Goal: Task Accomplishment & Management: Use online tool/utility

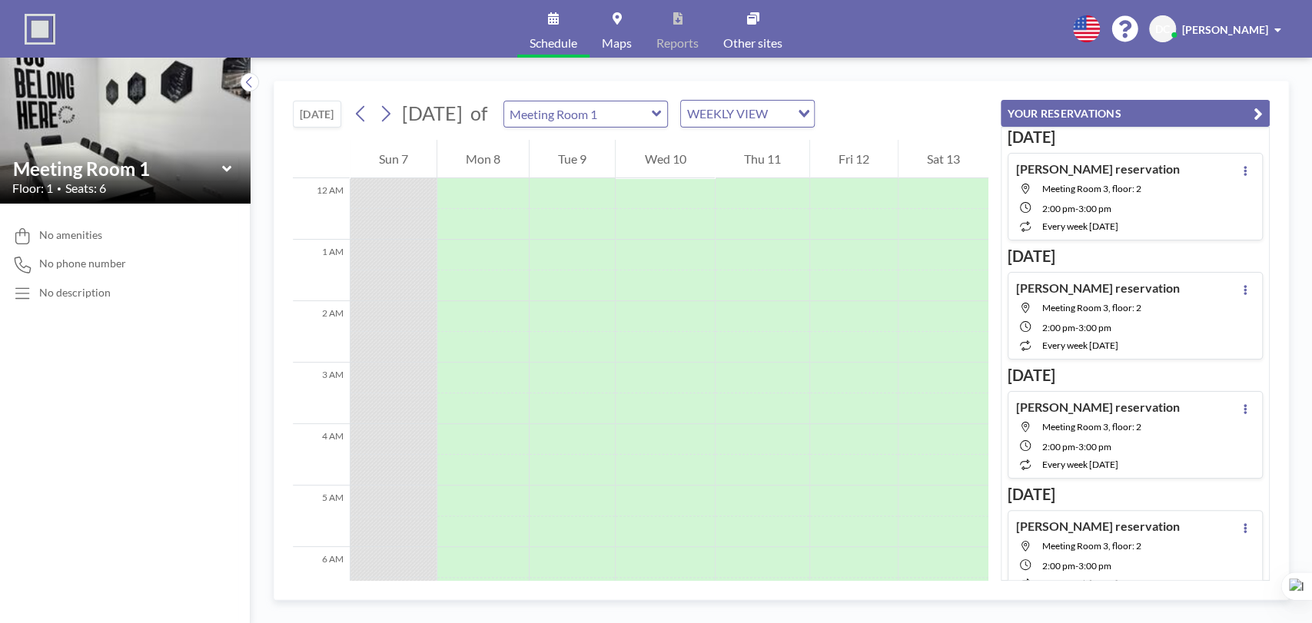
scroll to position [1082, 0]
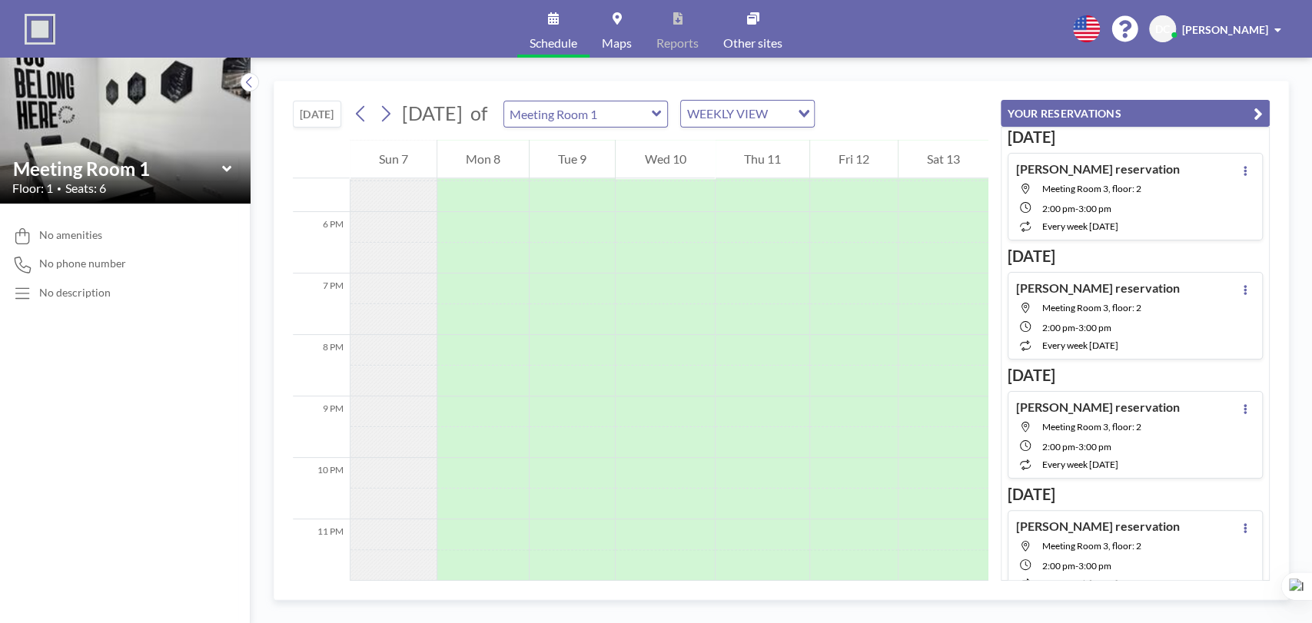
click at [1278, 32] on span at bounding box center [1278, 30] width 7 height 11
click at [1239, 76] on span "Profile" at bounding box center [1235, 73] width 32 height 15
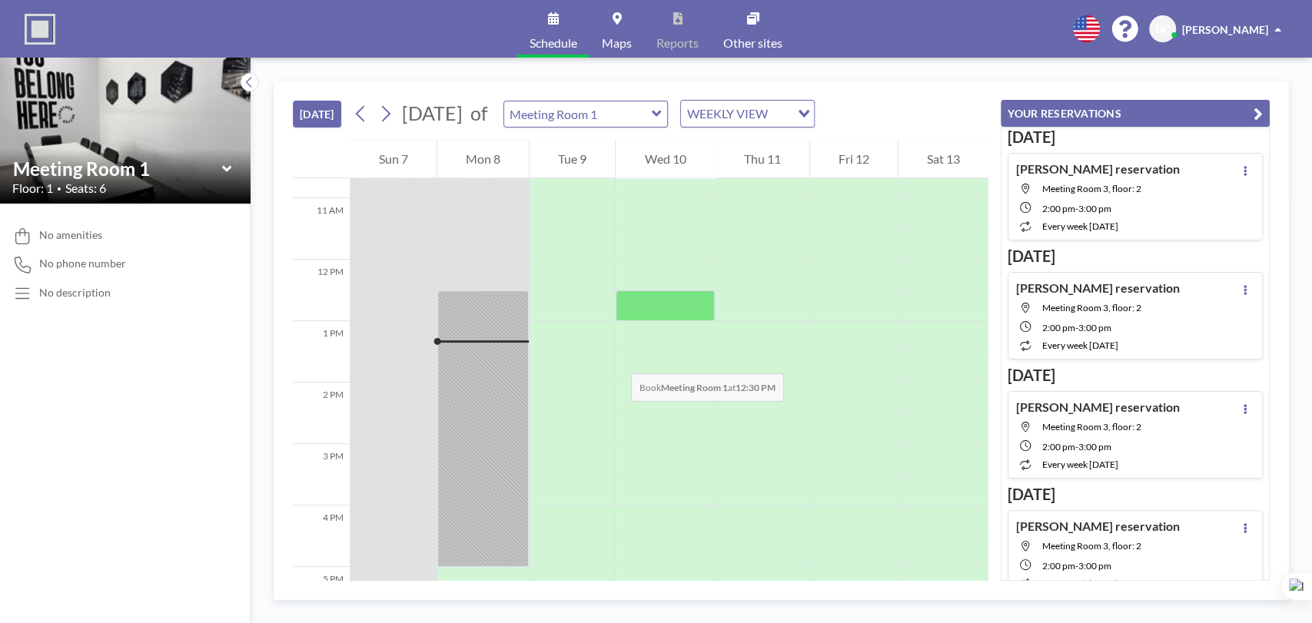
scroll to position [341, 0]
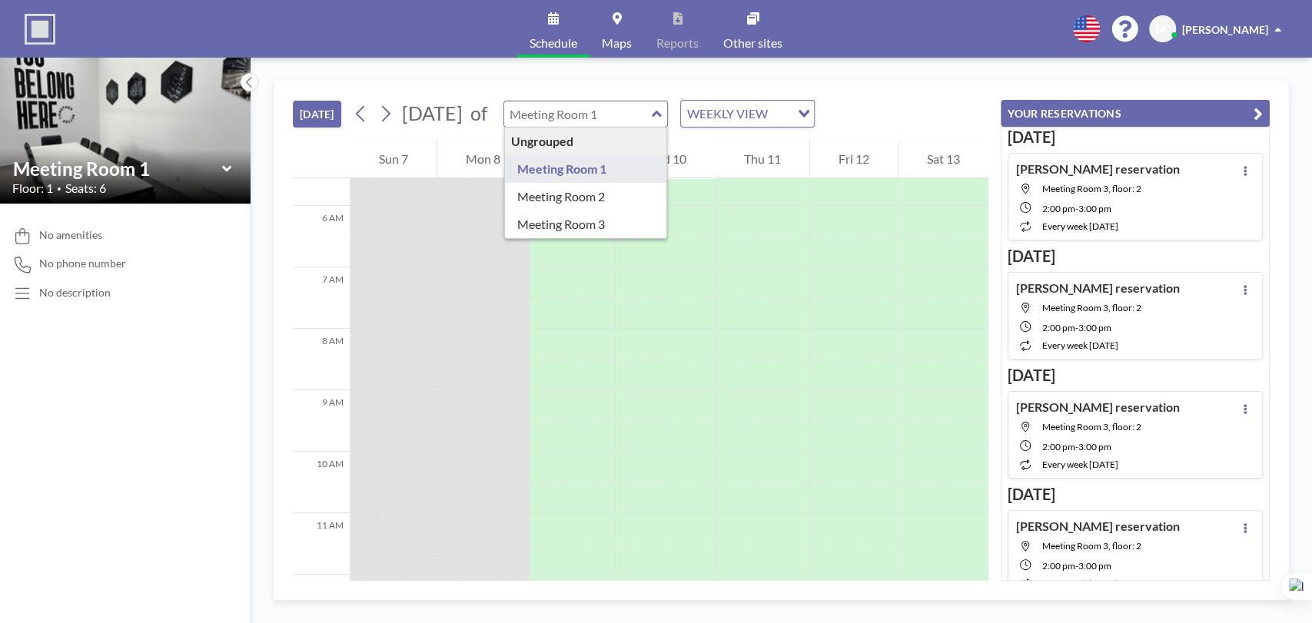
click at [652, 101] on input "text" at bounding box center [578, 113] width 148 height 25
type input "Meeting Room 2"
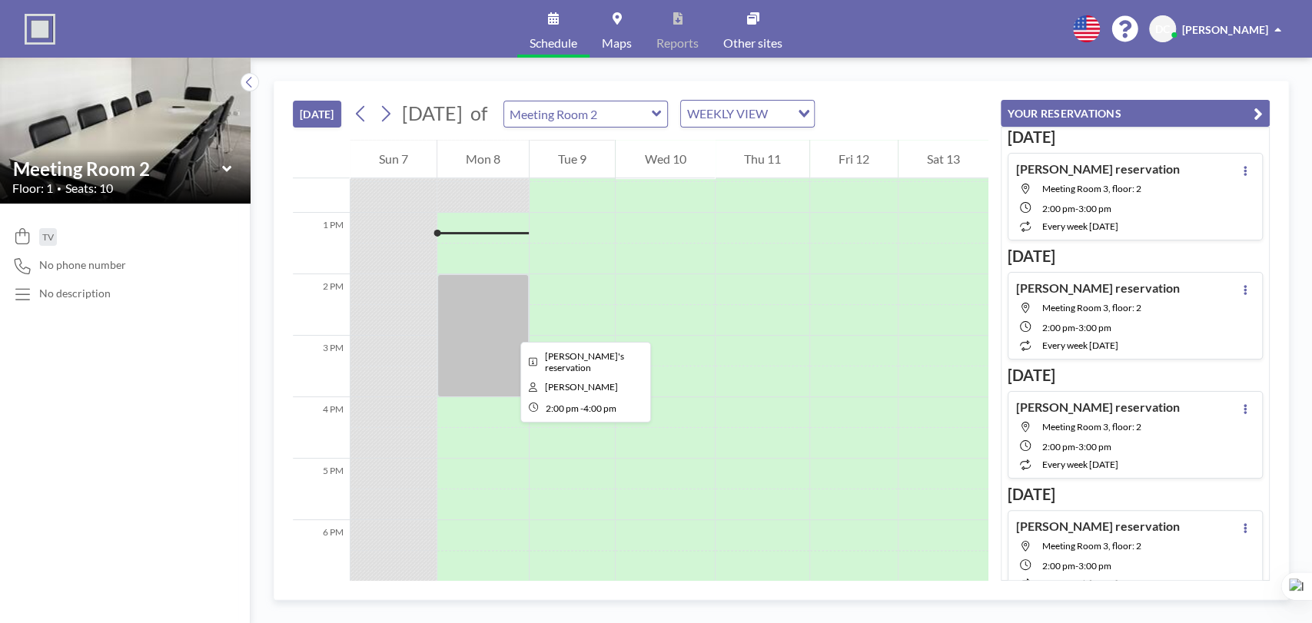
scroll to position [769, 0]
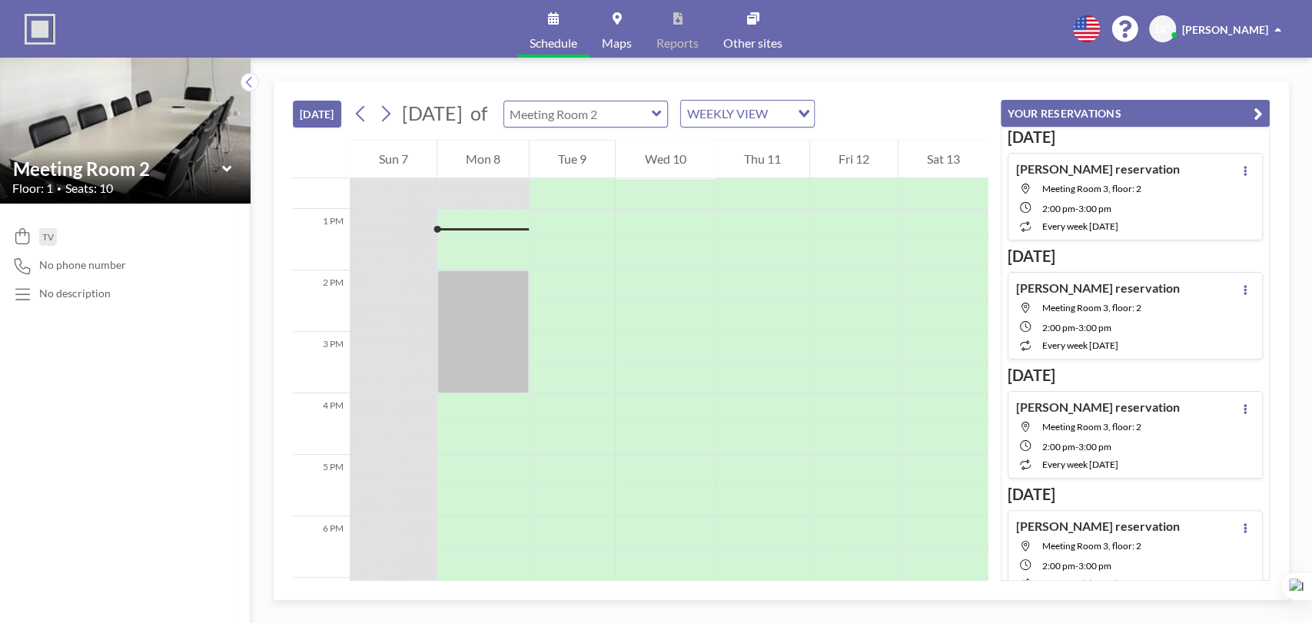
click at [652, 118] on input "text" at bounding box center [578, 113] width 148 height 25
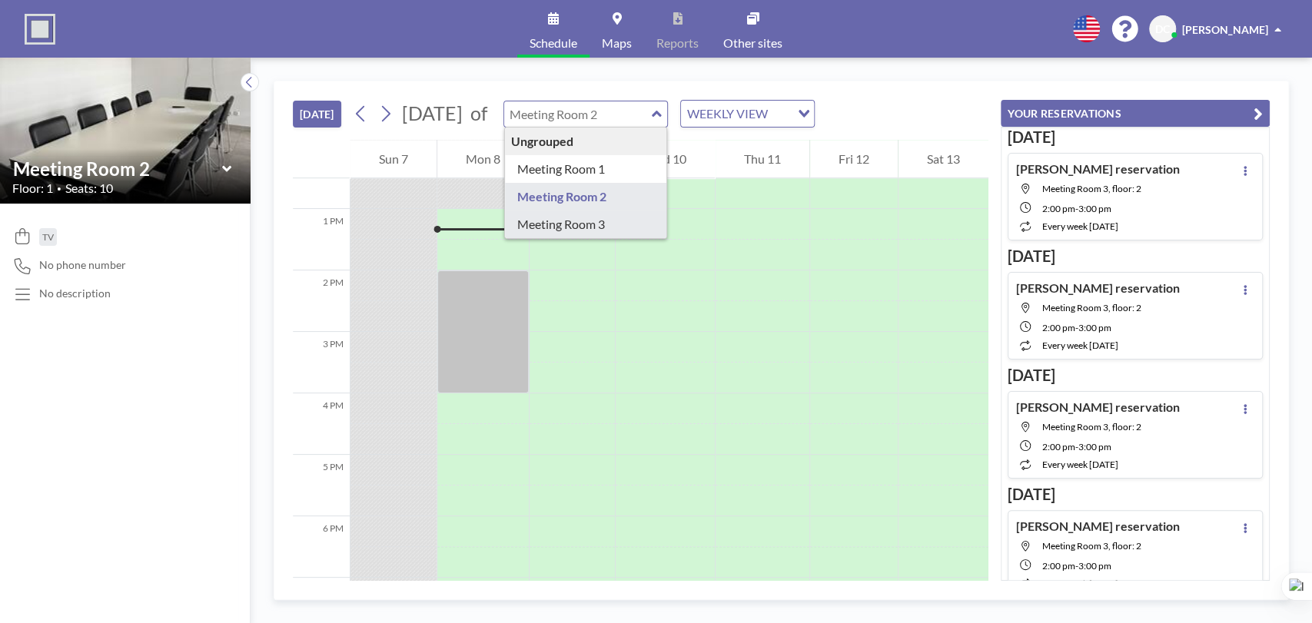
type input "Meeting Room 3"
